Goal: Task Accomplishment & Management: Use online tool/utility

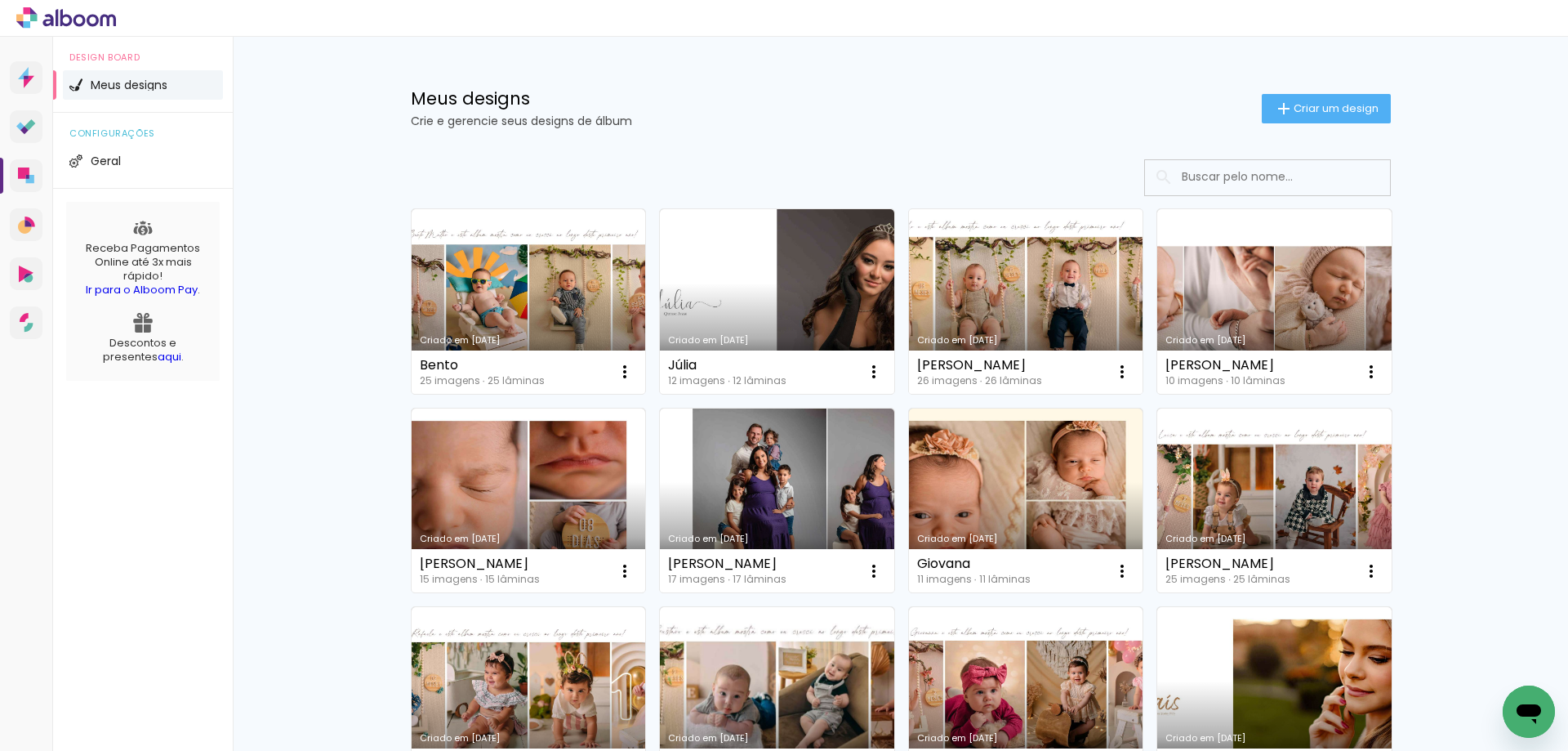
click at [1101, 266] on link "Criado em [DATE]" at bounding box center [1026, 301] width 235 height 185
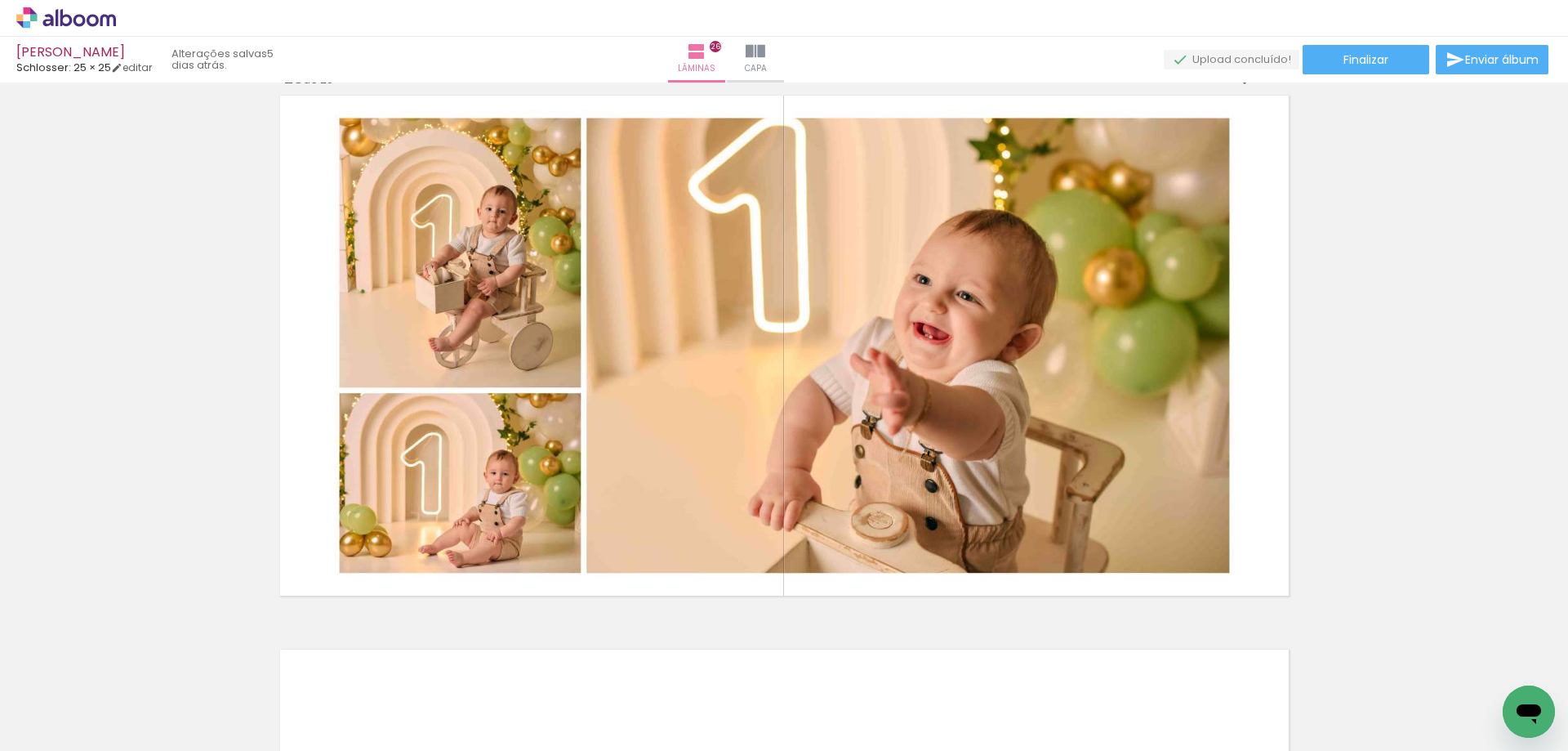
scroll to position [13803, 0]
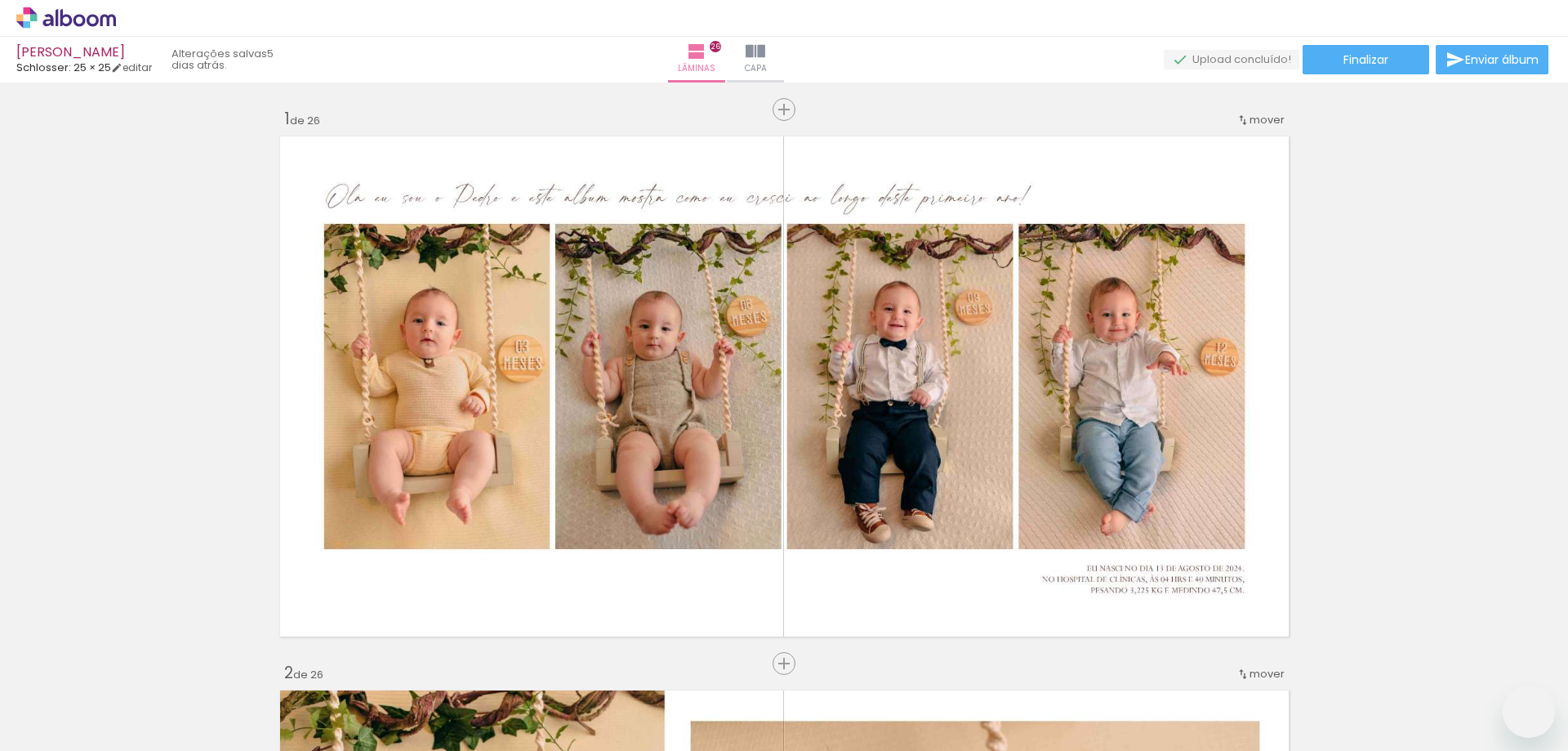
click at [1344, 57] on span "Finalizar" at bounding box center [1366, 59] width 45 height 11
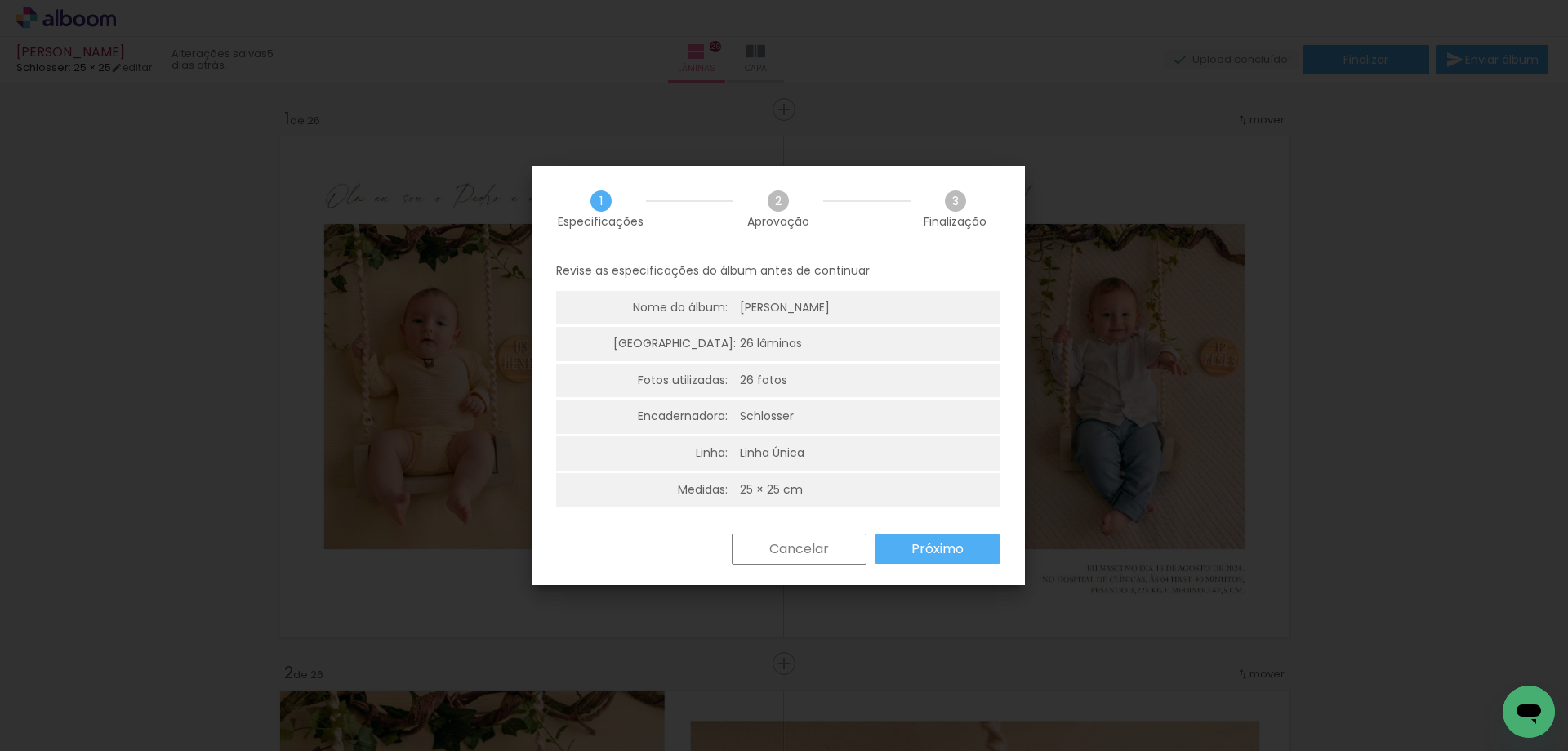
scroll to position [13803, 0]
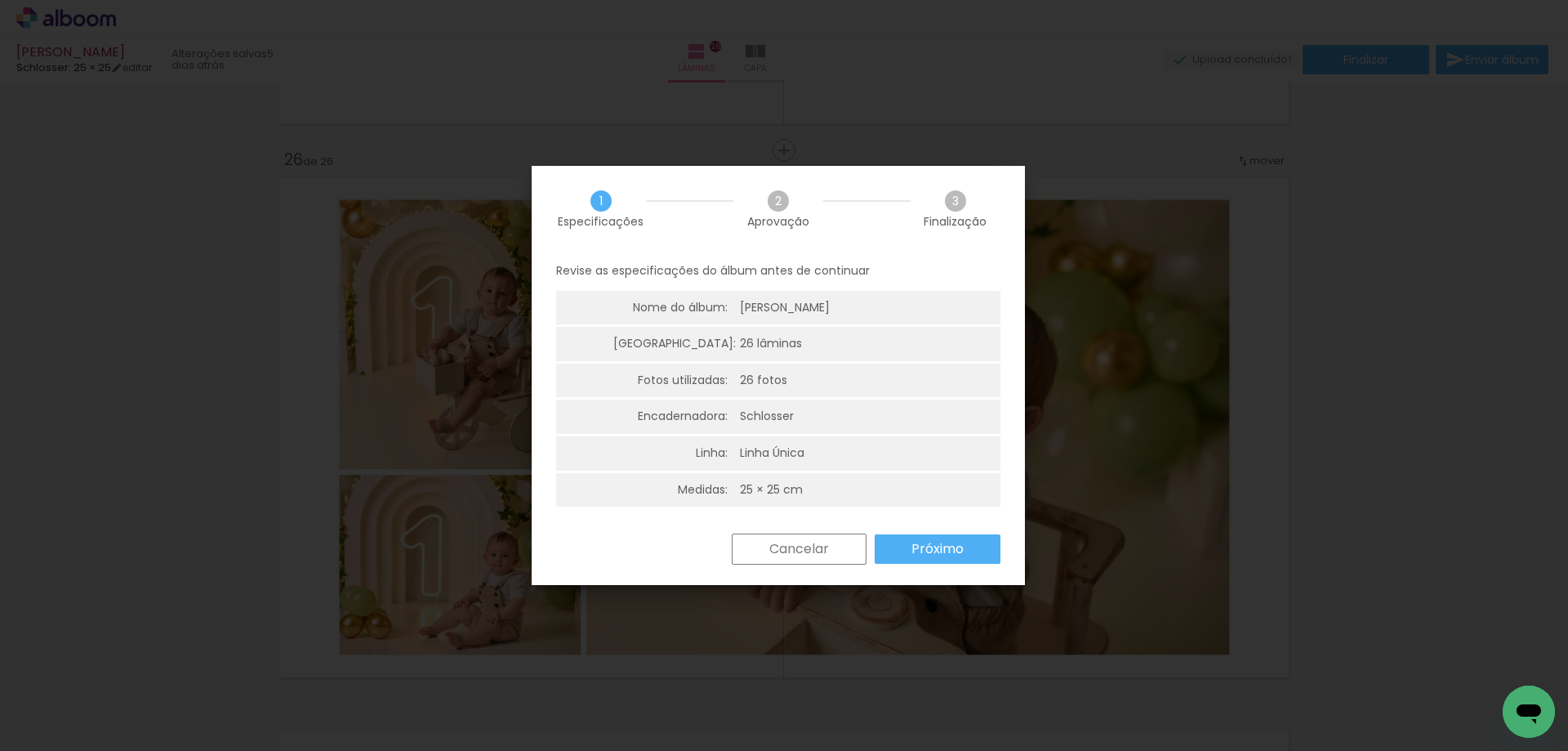
click at [0, 0] on slot "Próximo" at bounding box center [0, 0] width 0 height 0
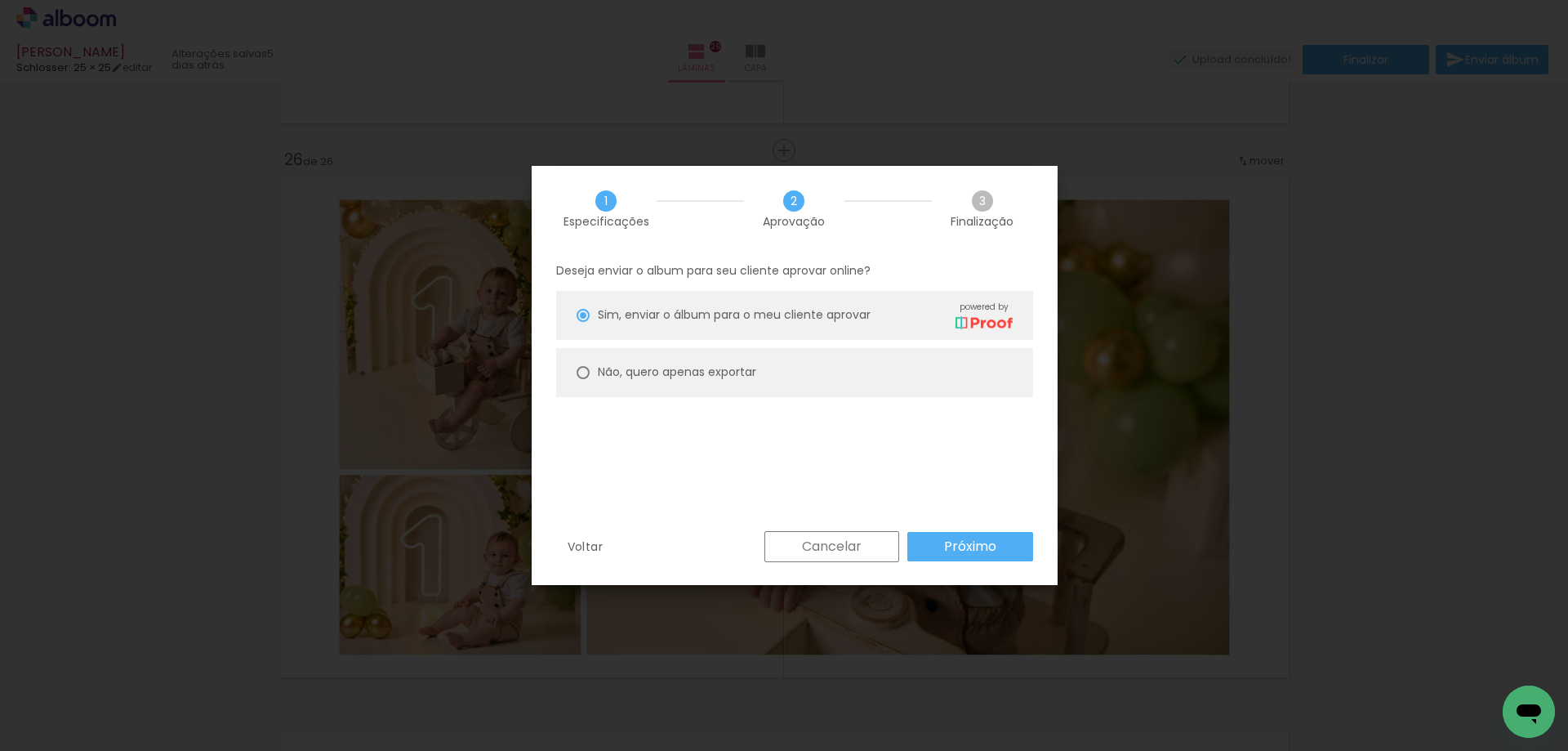
click at [943, 551] on paper-button "Próximo" at bounding box center [970, 546] width 125 height 29
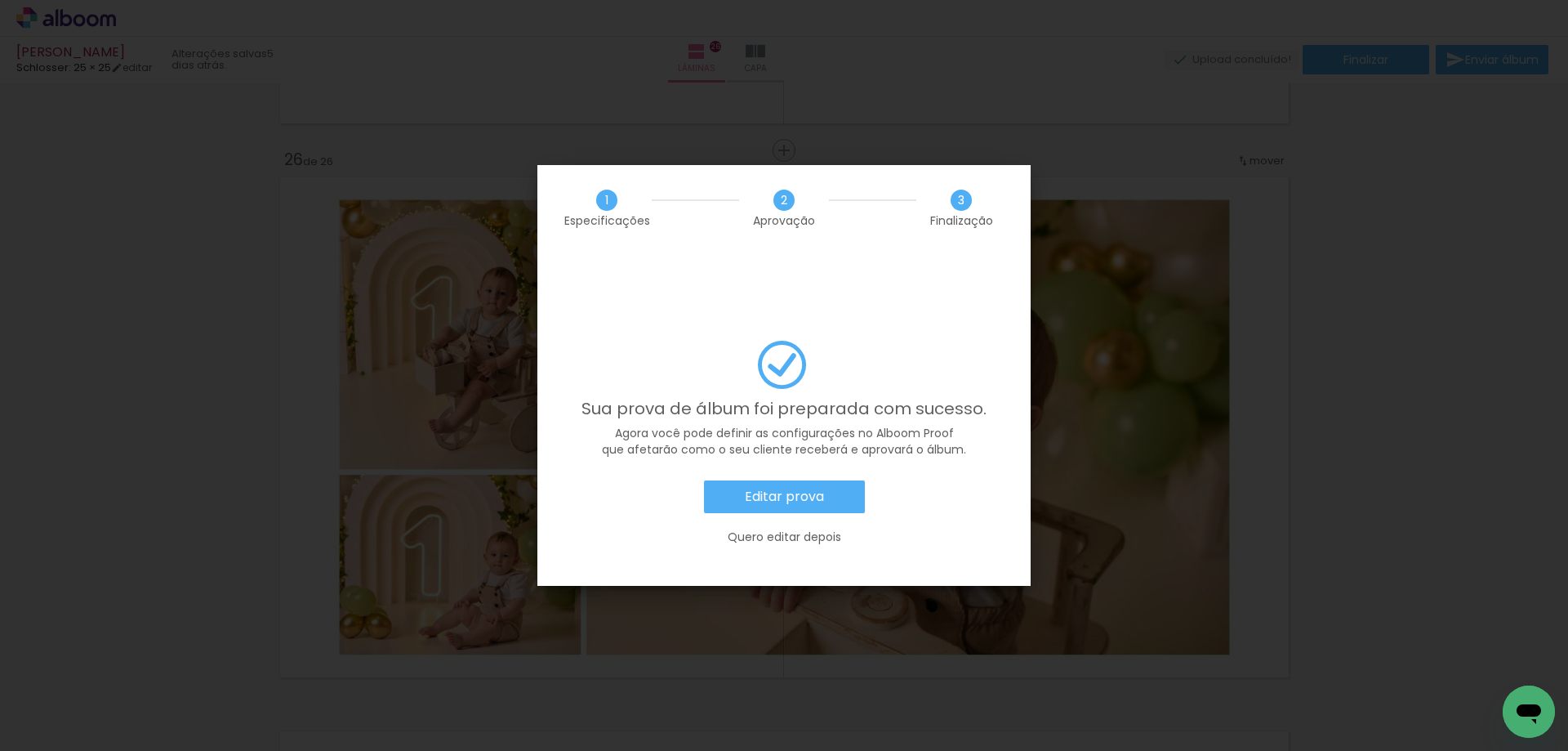
click at [0, 0] on slot "Editar prova" at bounding box center [0, 0] width 0 height 0
